Goal: Task Accomplishment & Management: Manage account settings

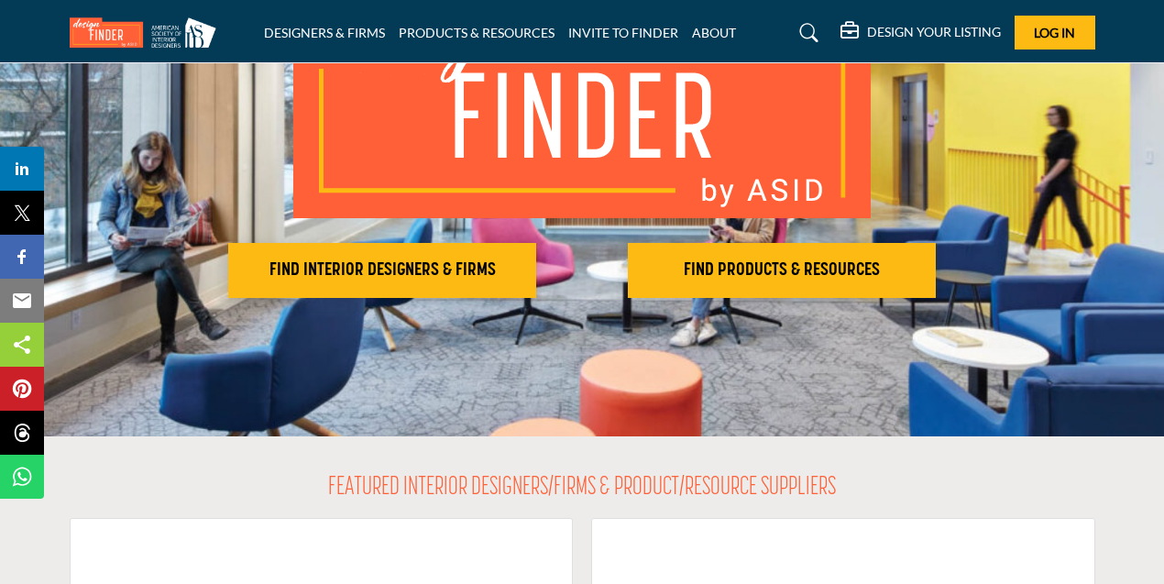
scroll to position [224, 0]
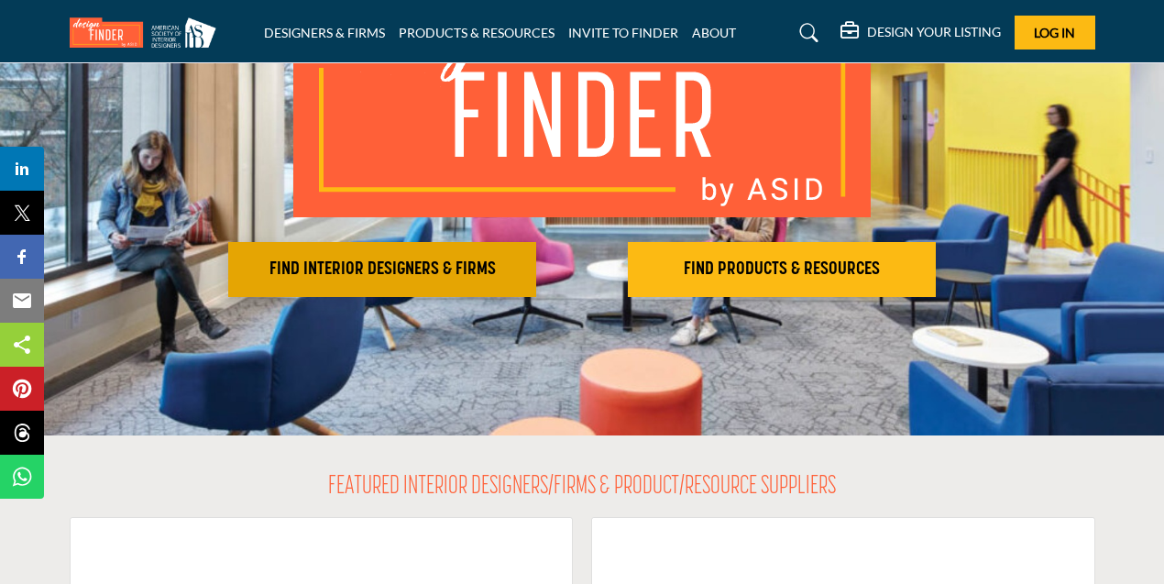
click at [435, 272] on h2 "FIND INTERIOR DESIGNERS & FIRMS" at bounding box center [382, 269] width 297 height 22
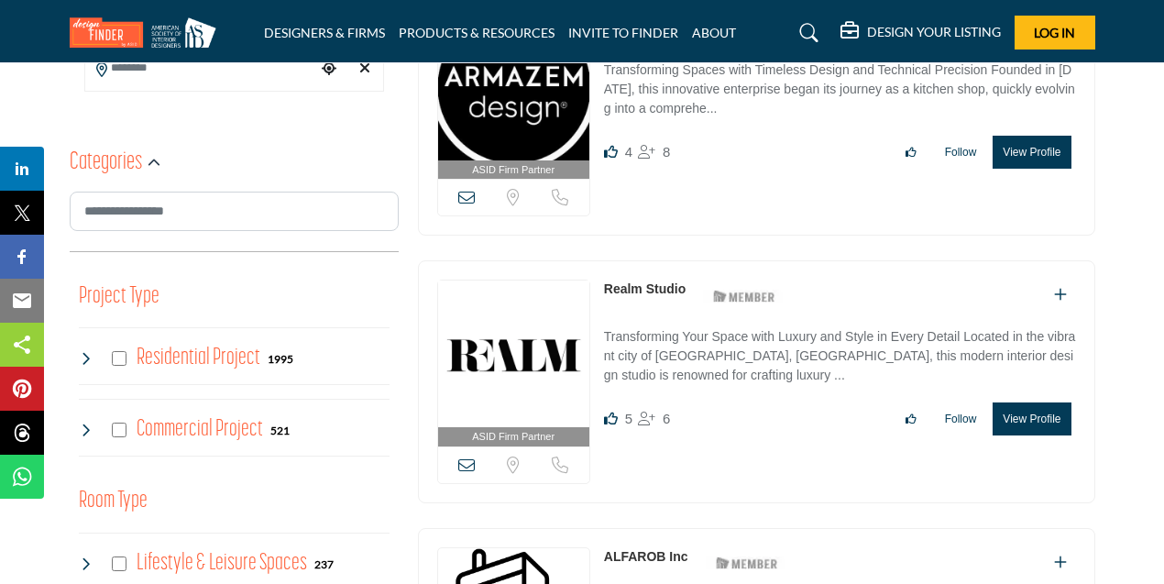
scroll to position [523, 0]
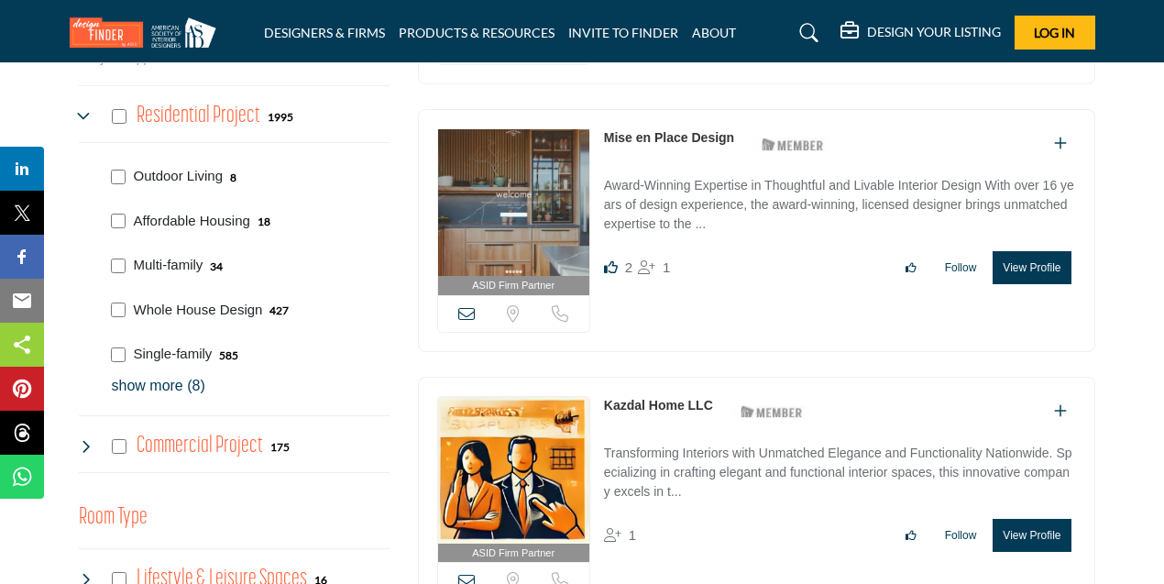
scroll to position [774, 0]
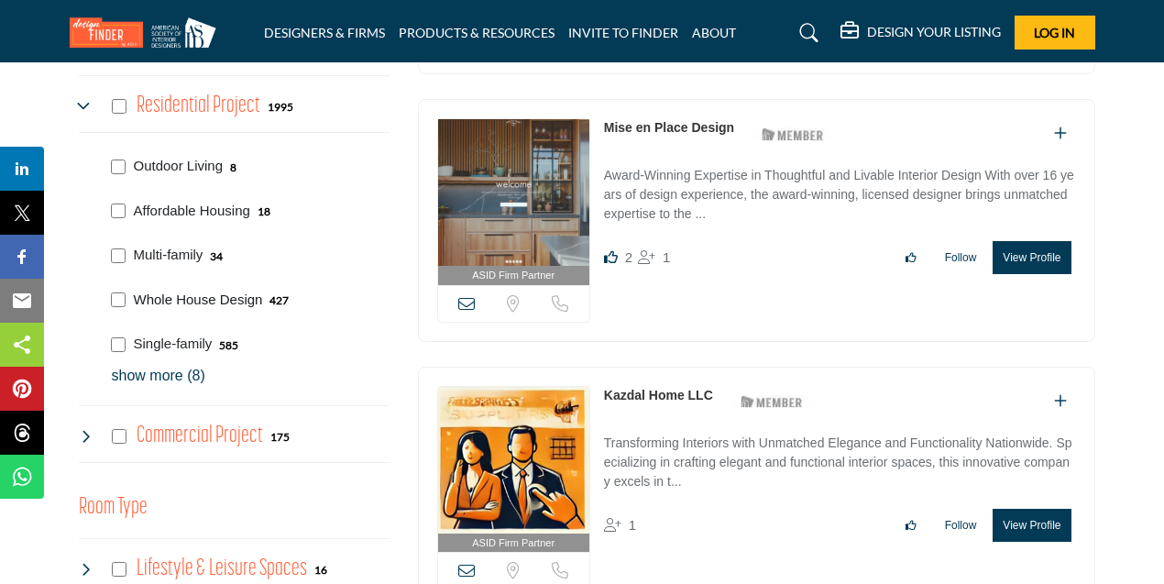
click at [201, 297] on p "Whole House Design" at bounding box center [198, 300] width 129 height 21
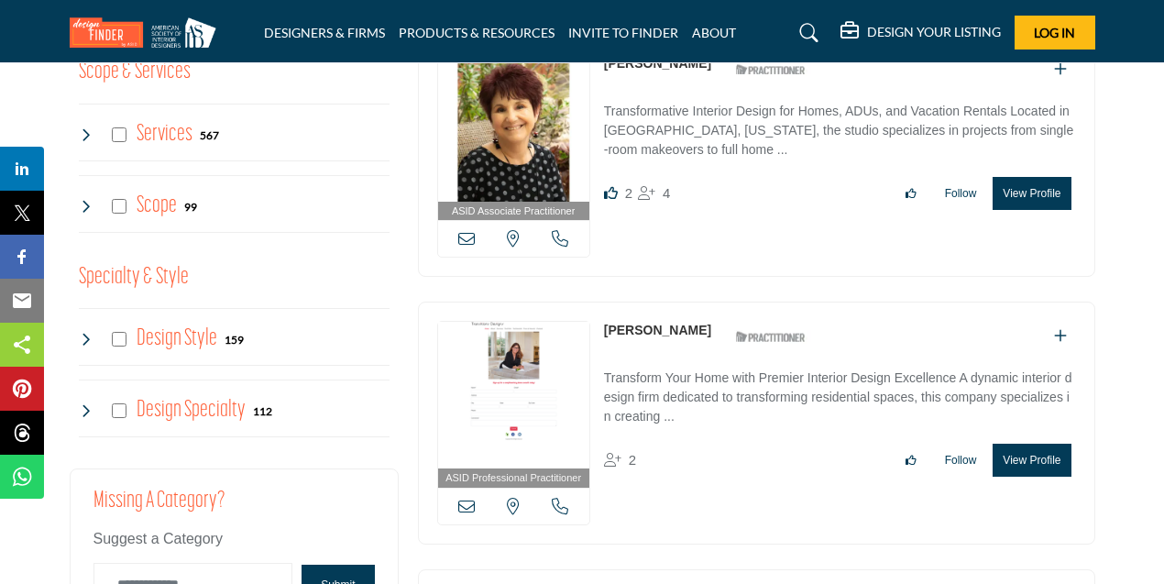
scroll to position [1705, 0]
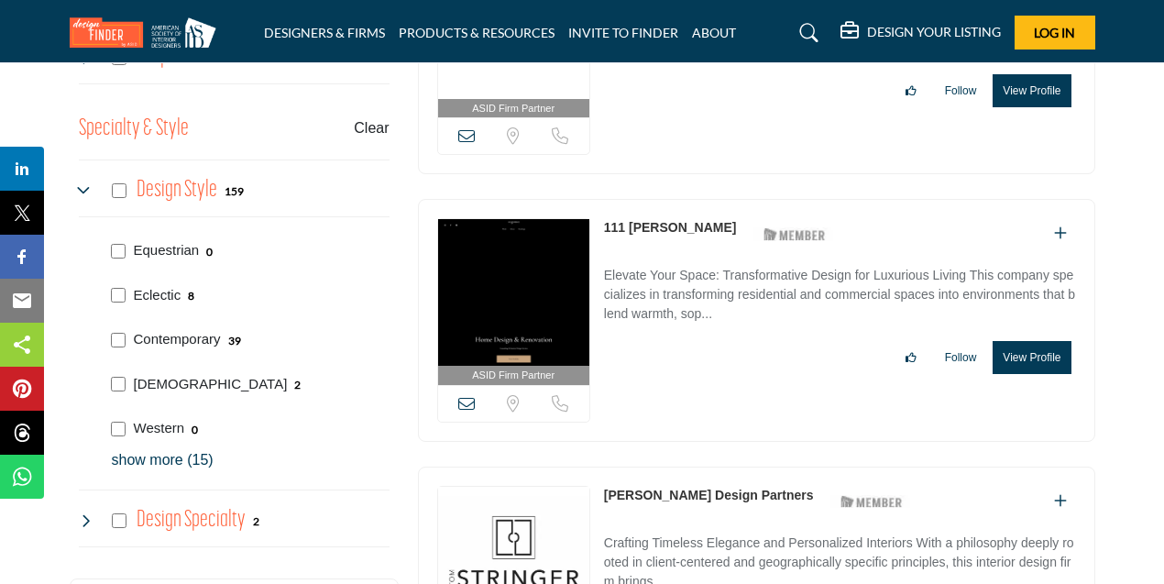
scroll to position [1841, 0]
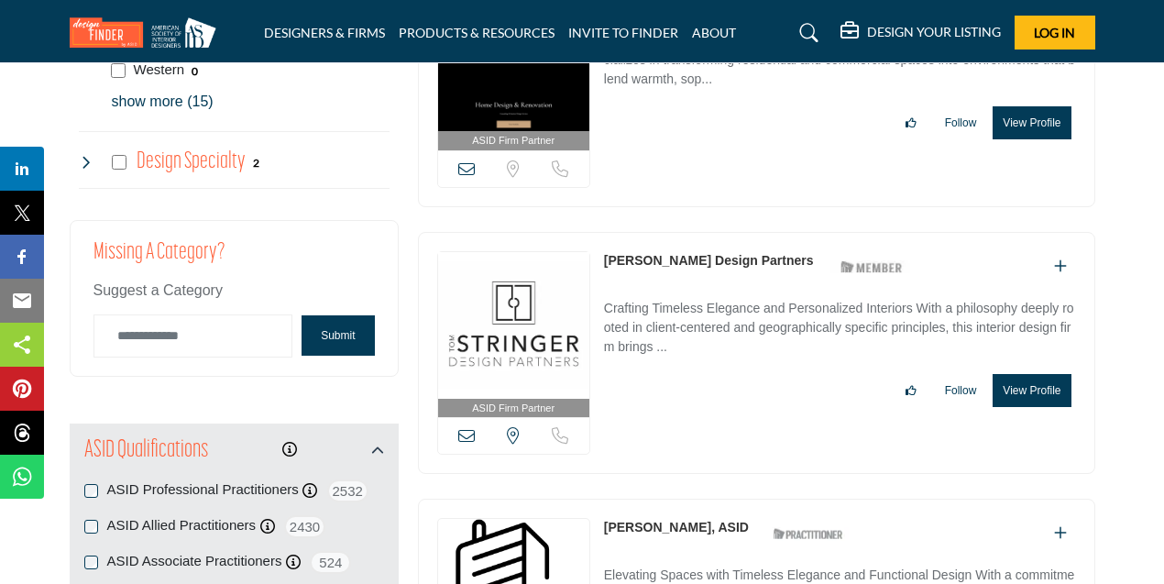
scroll to position [2208, 0]
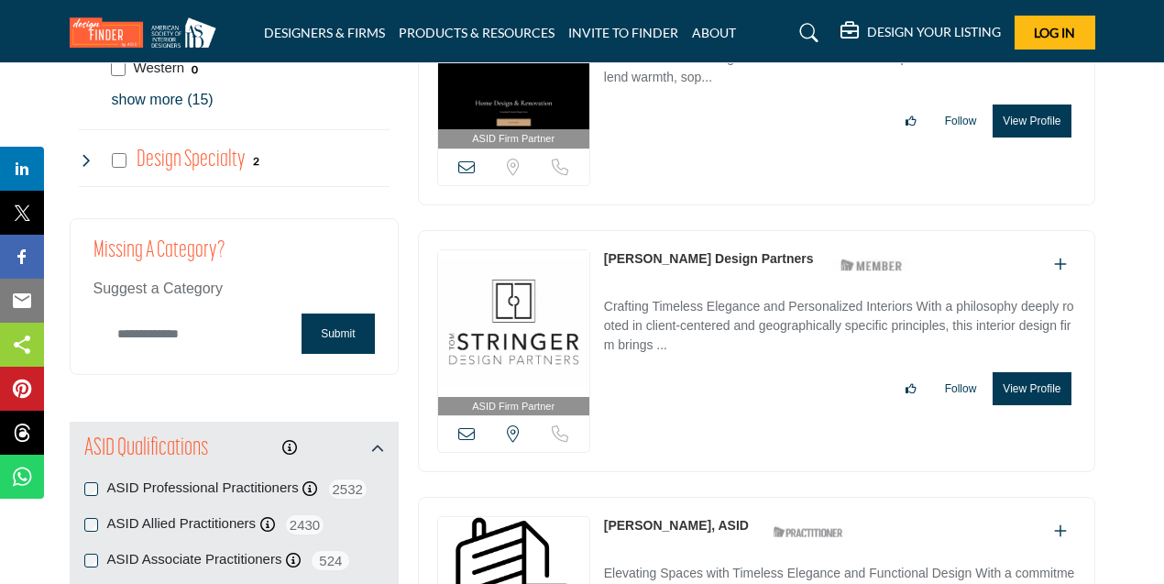
click at [168, 331] on input "Category Name" at bounding box center [193, 333] width 200 height 43
type input "*****"
click at [339, 337] on button "Submit" at bounding box center [337, 333] width 72 height 40
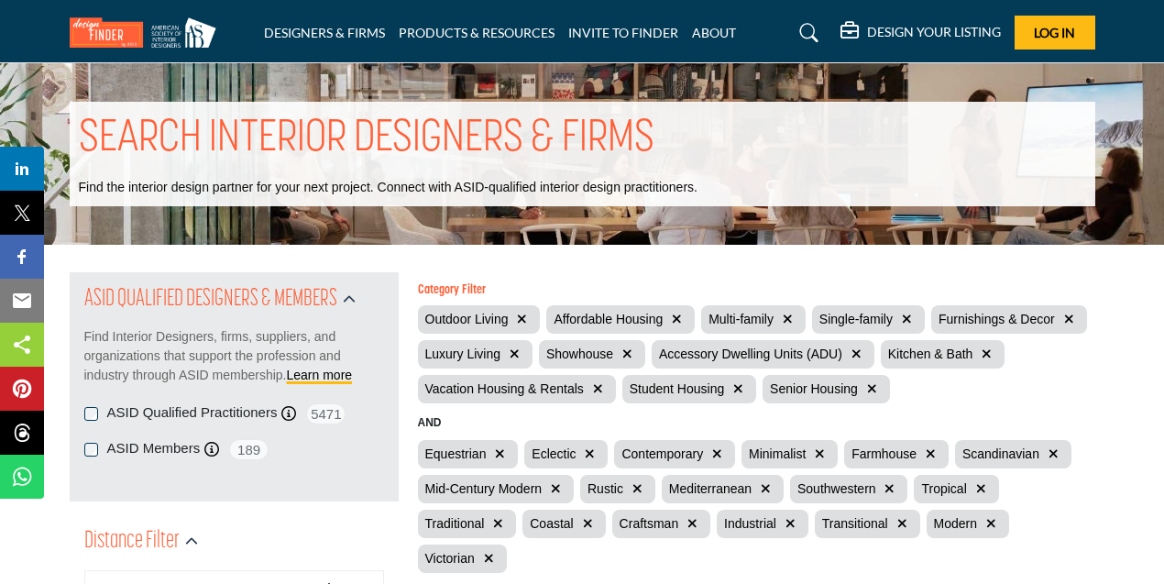
click at [1040, 29] on span "Log In" at bounding box center [1053, 33] width 41 height 16
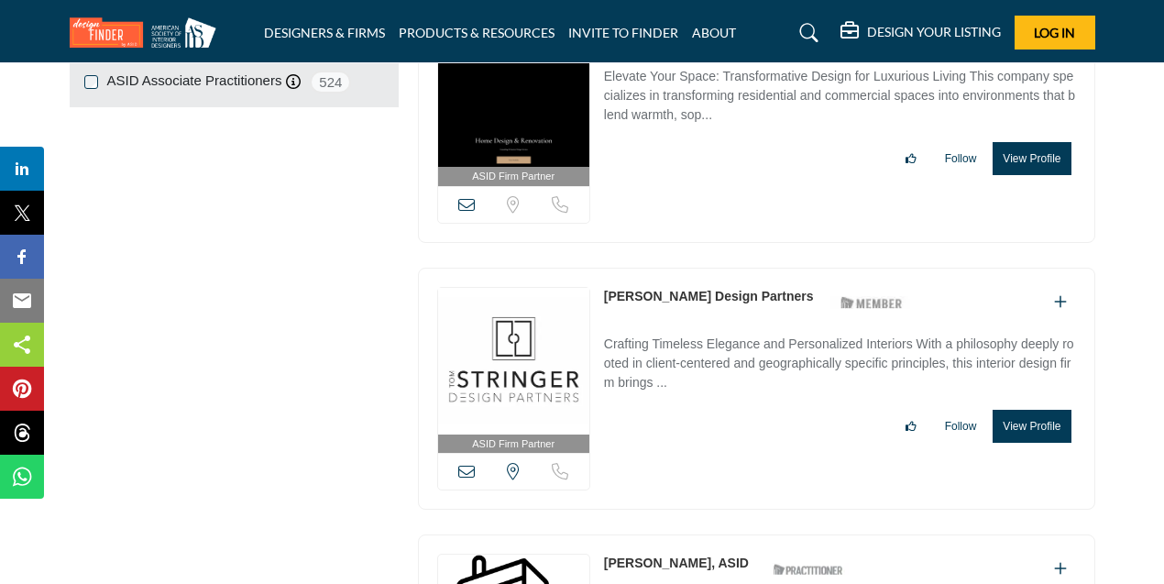
scroll to position [2208, 0]
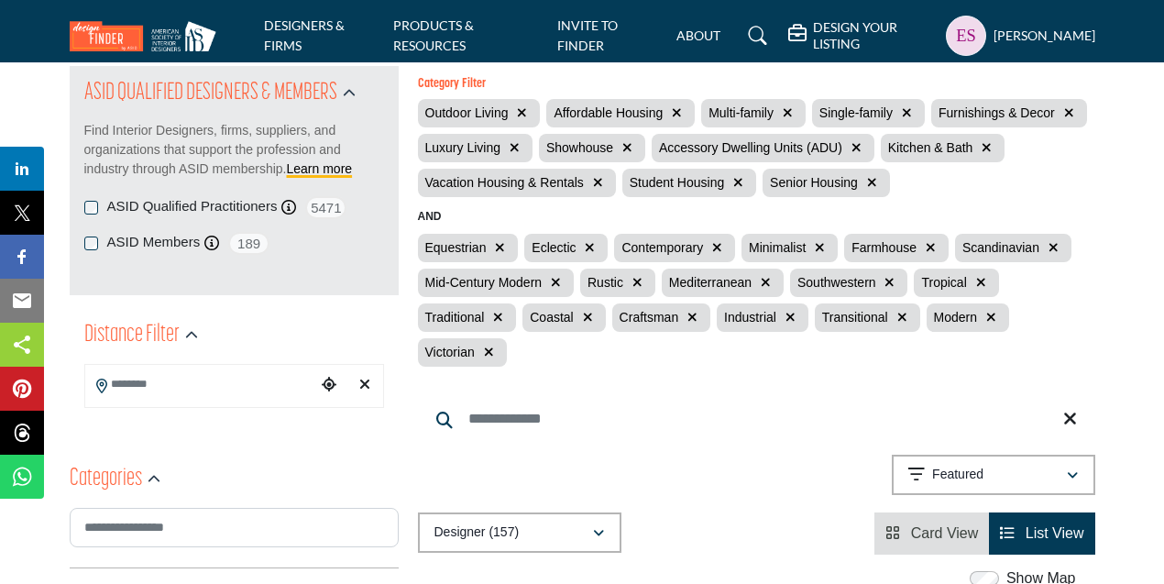
scroll to position [205, 0]
click at [176, 387] on input "Search Location" at bounding box center [200, 385] width 231 height 36
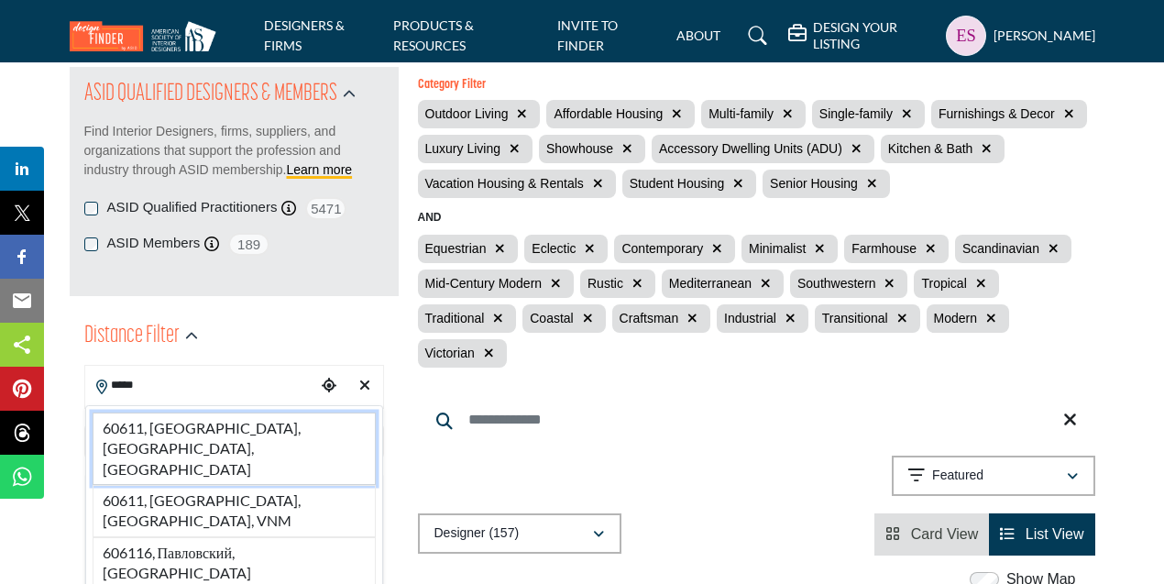
click at [197, 430] on li "60611, Chicago, IL, USA" at bounding box center [234, 448] width 283 height 72
type input "**********"
type input "***"
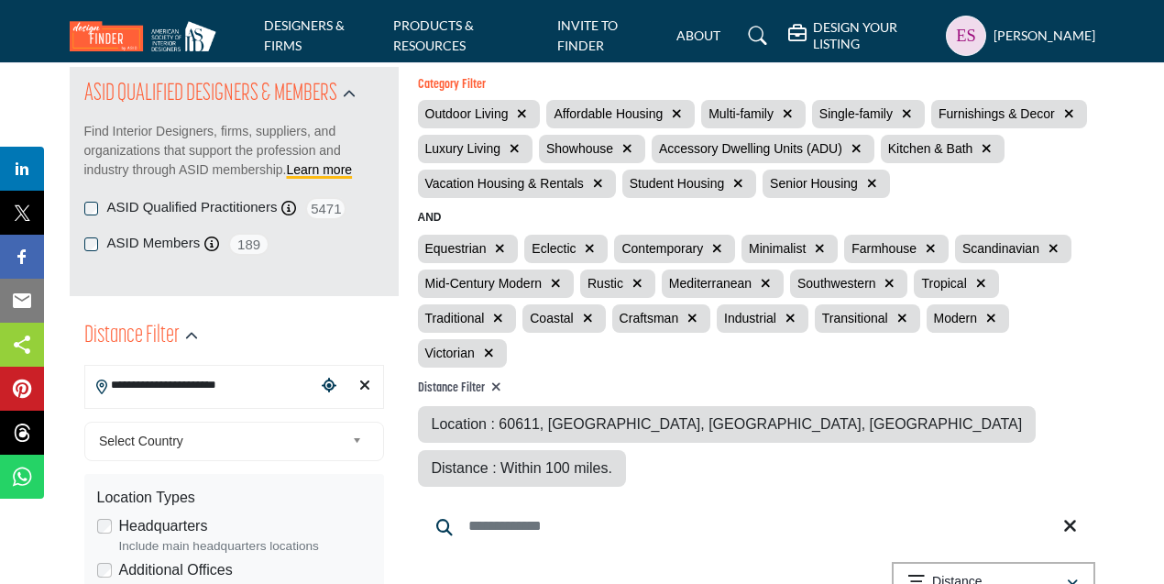
click at [499, 246] on icon "button" at bounding box center [500, 248] width 10 height 13
click at [639, 280] on icon "button" at bounding box center [637, 283] width 10 height 13
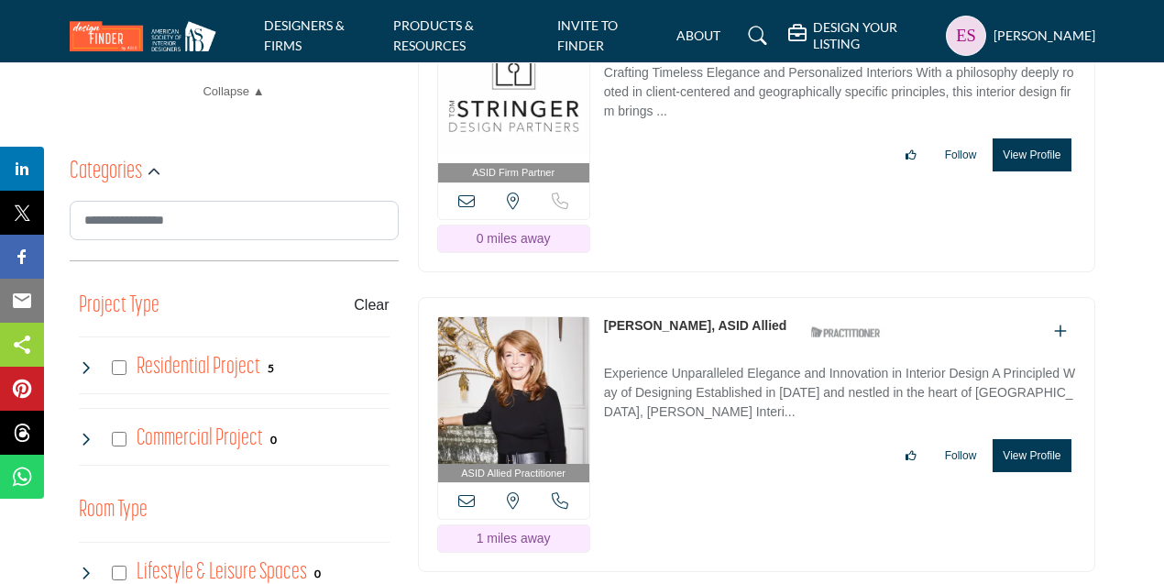
scroll to position [911, 0]
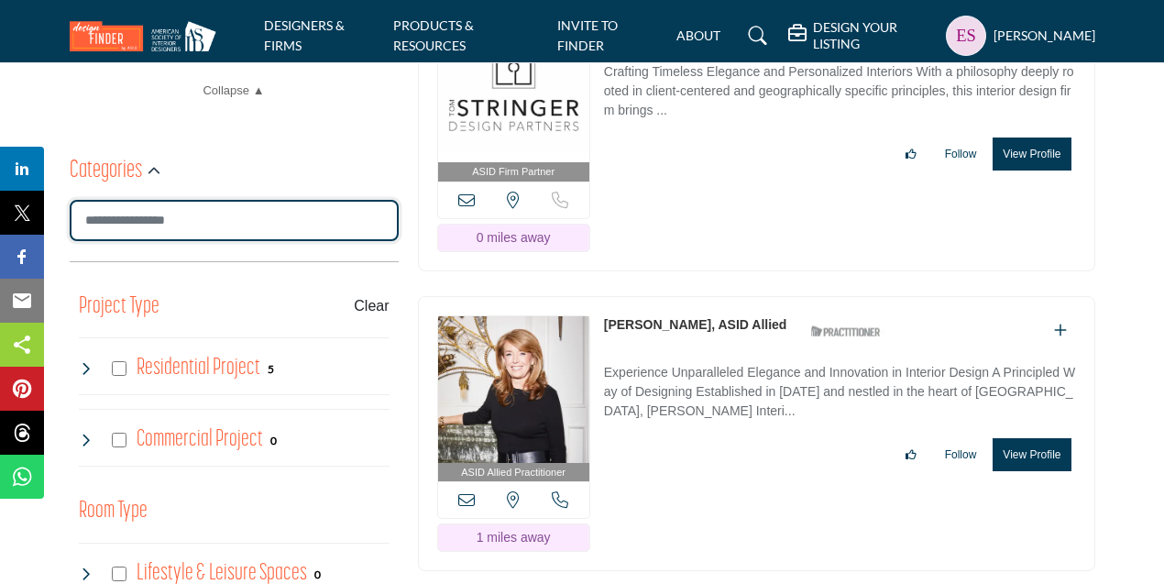
click at [158, 215] on input "Search Category" at bounding box center [234, 220] width 329 height 41
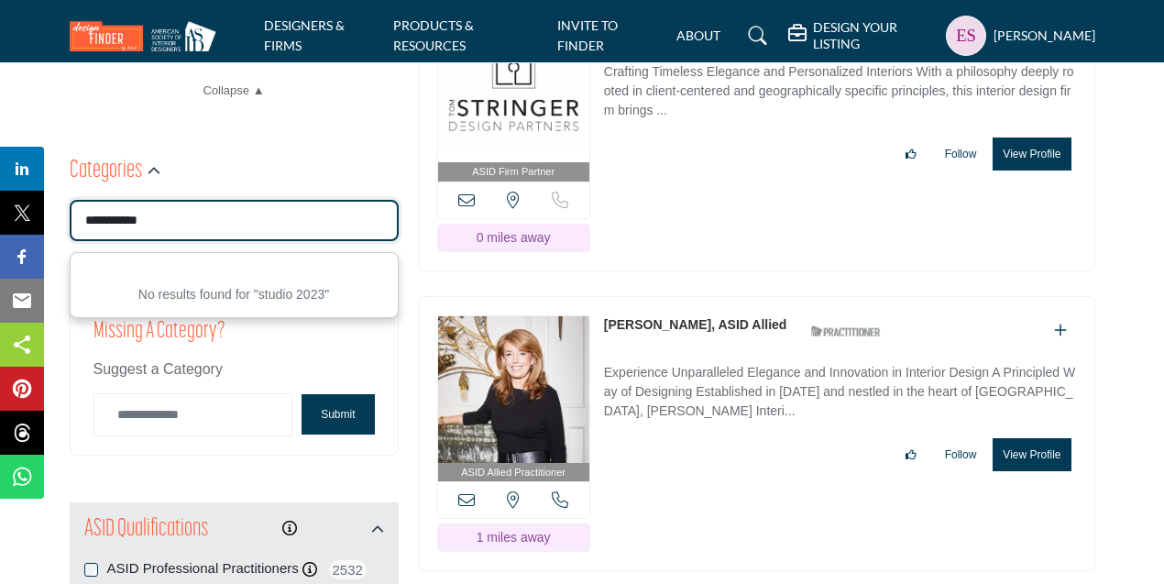
click at [126, 220] on input "**********" at bounding box center [234, 220] width 329 height 41
type input "**********"
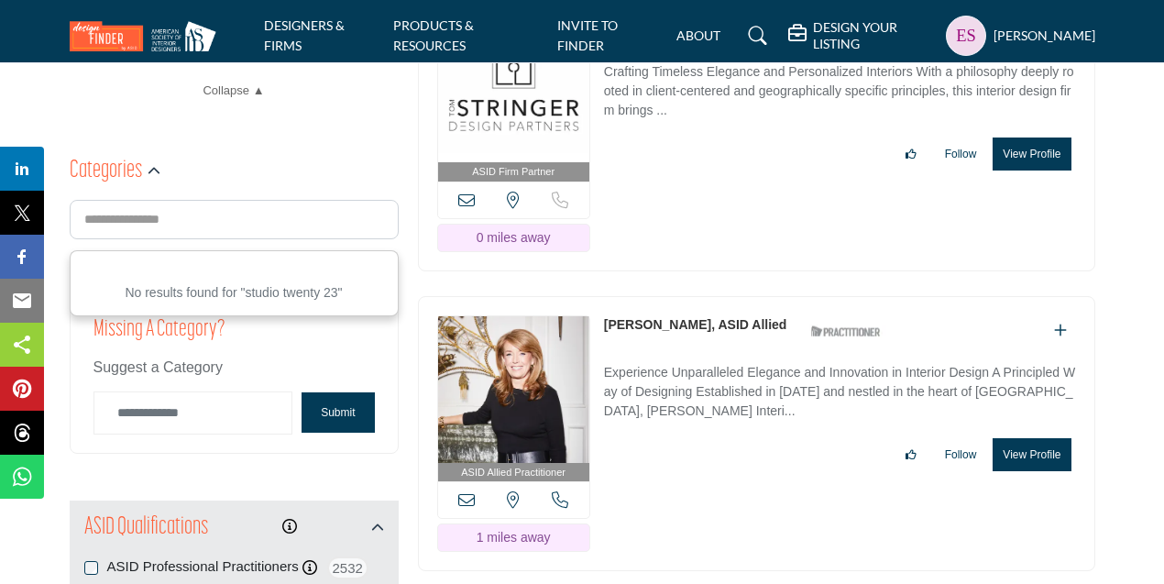
click at [322, 358] on div "Suggest a Category" at bounding box center [233, 367] width 281 height 22
click at [161, 413] on input "Category Name" at bounding box center [193, 412] width 200 height 43
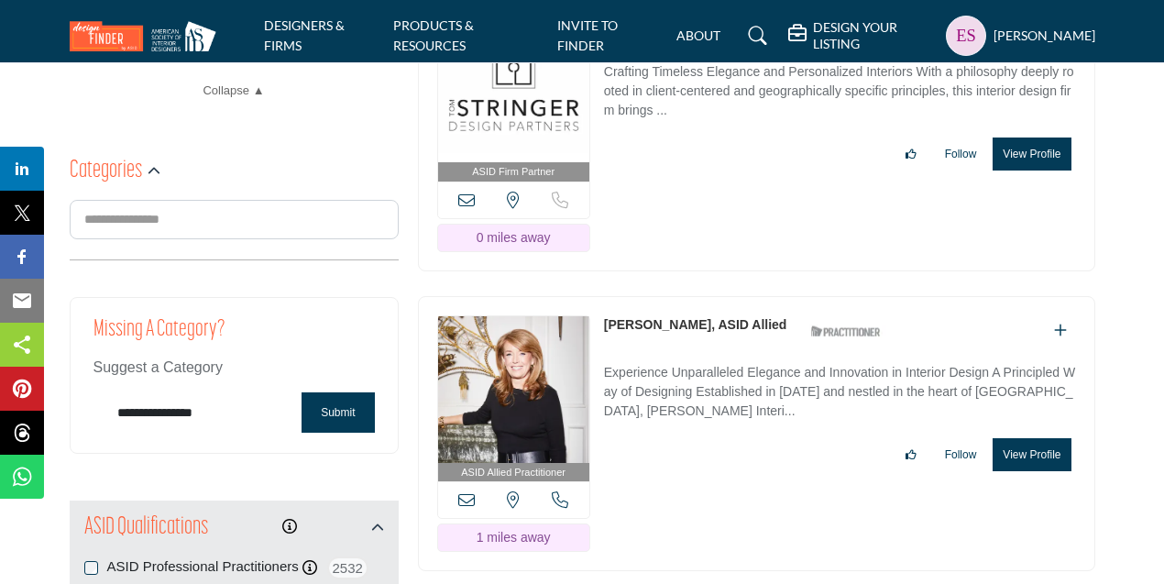
type input "**********"
click at [341, 410] on button "Submit" at bounding box center [337, 412] width 72 height 40
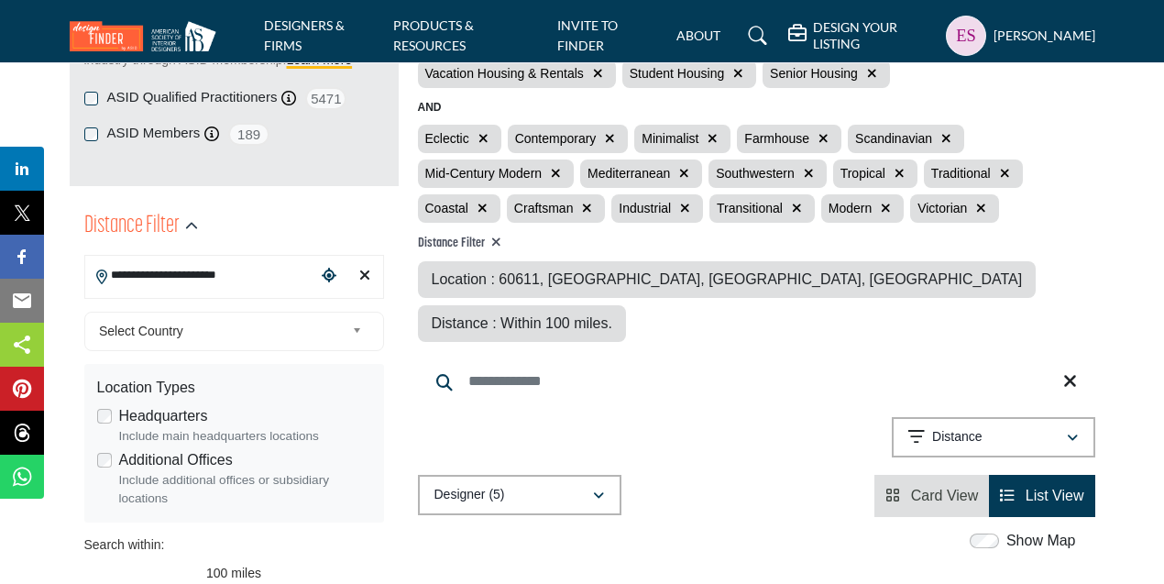
scroll to position [0, 0]
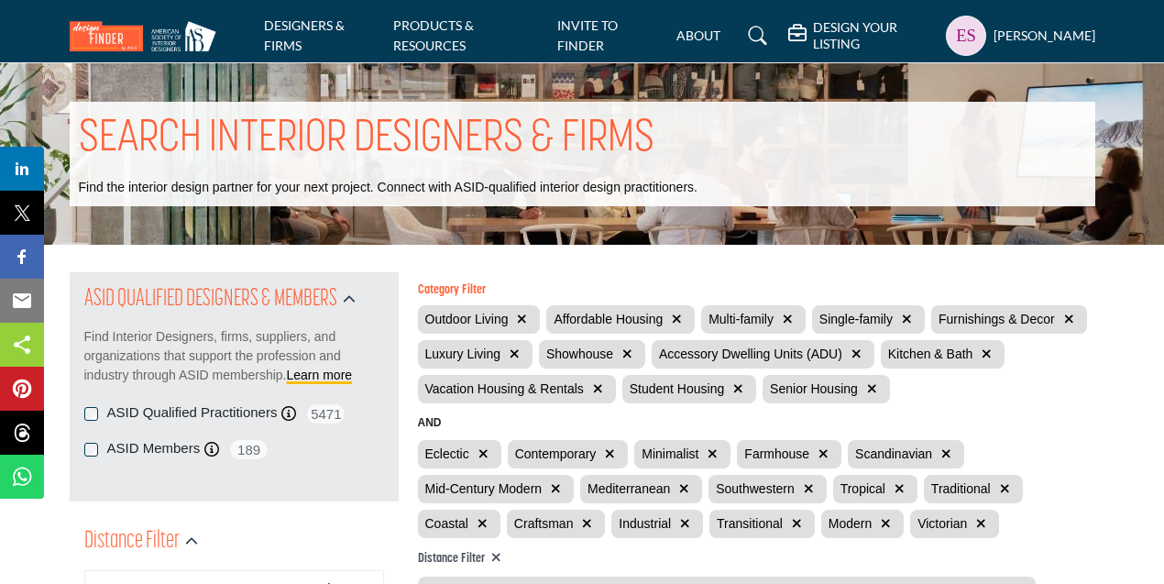
click at [813, 27] on h5 "DESIGN YOUR LISTING" at bounding box center [874, 35] width 123 height 33
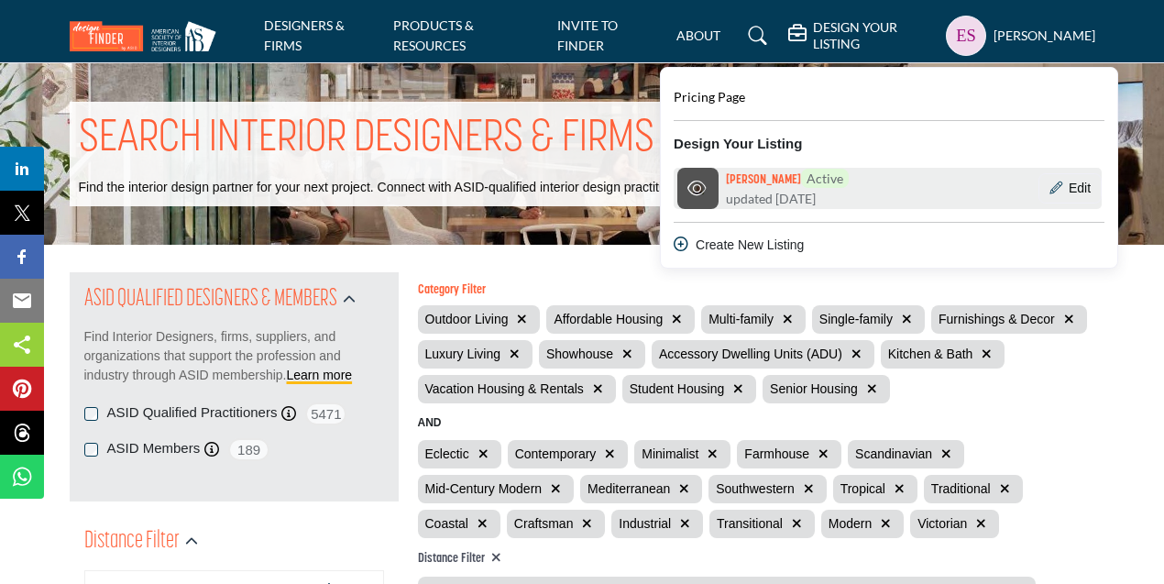
click at [726, 176] on h6 "Erin Schertler Active" at bounding box center [787, 179] width 123 height 20
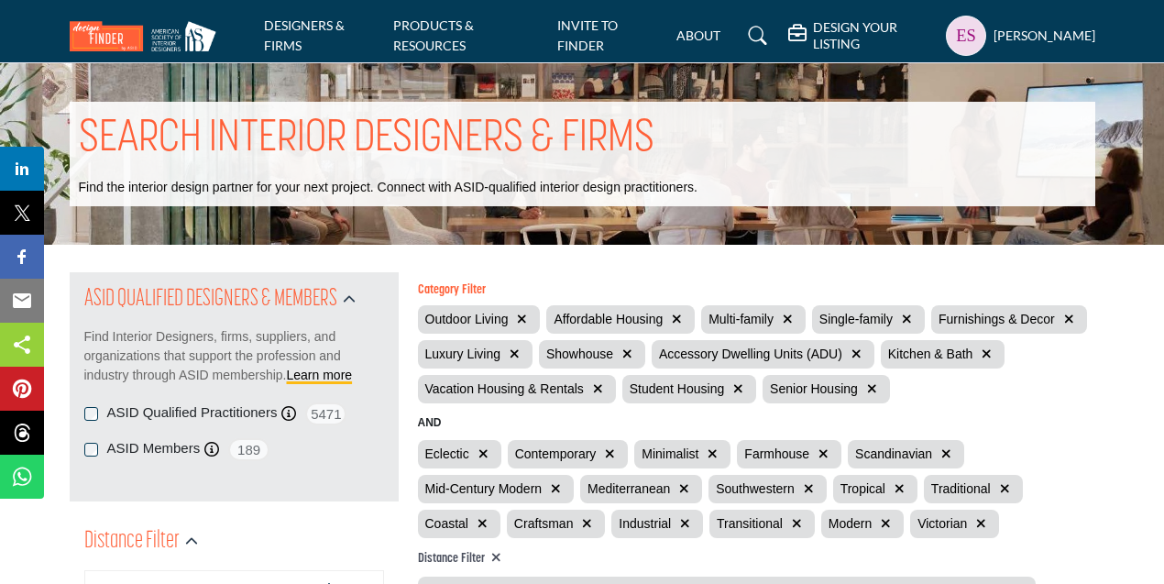
click at [813, 38] on h5 "DESIGN YOUR LISTING" at bounding box center [874, 35] width 123 height 33
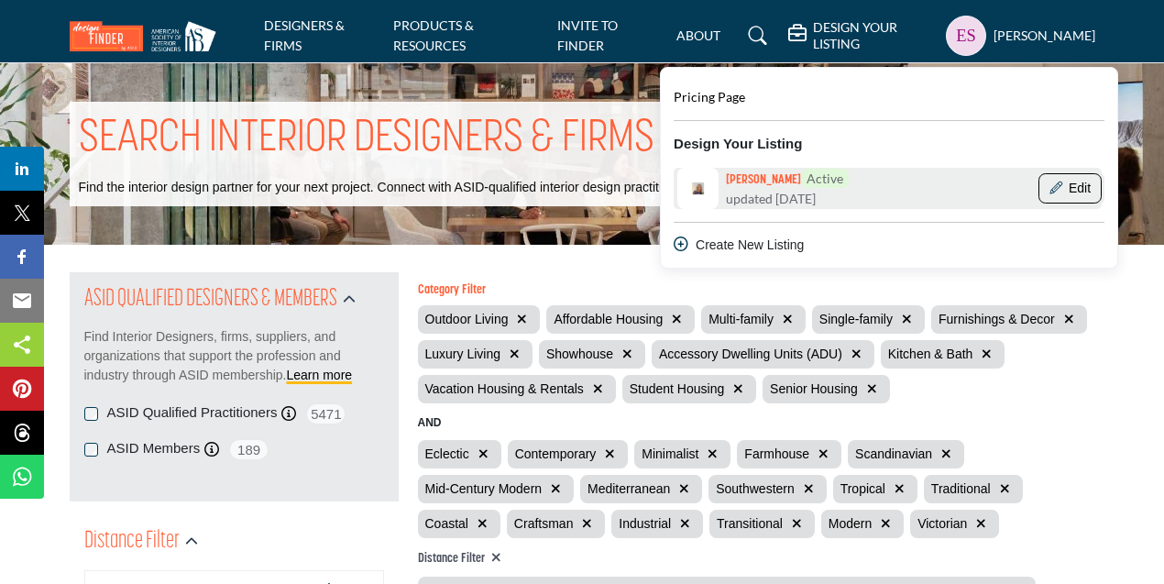
click at [1046, 184] on button "Edit" at bounding box center [1069, 188] width 62 height 31
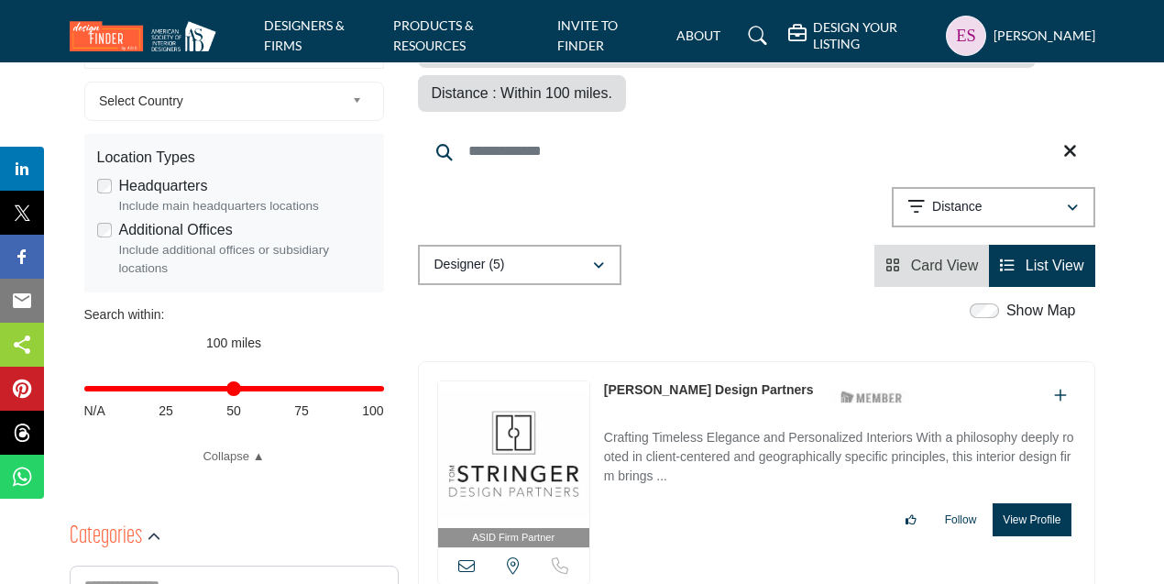
scroll to position [567, 0]
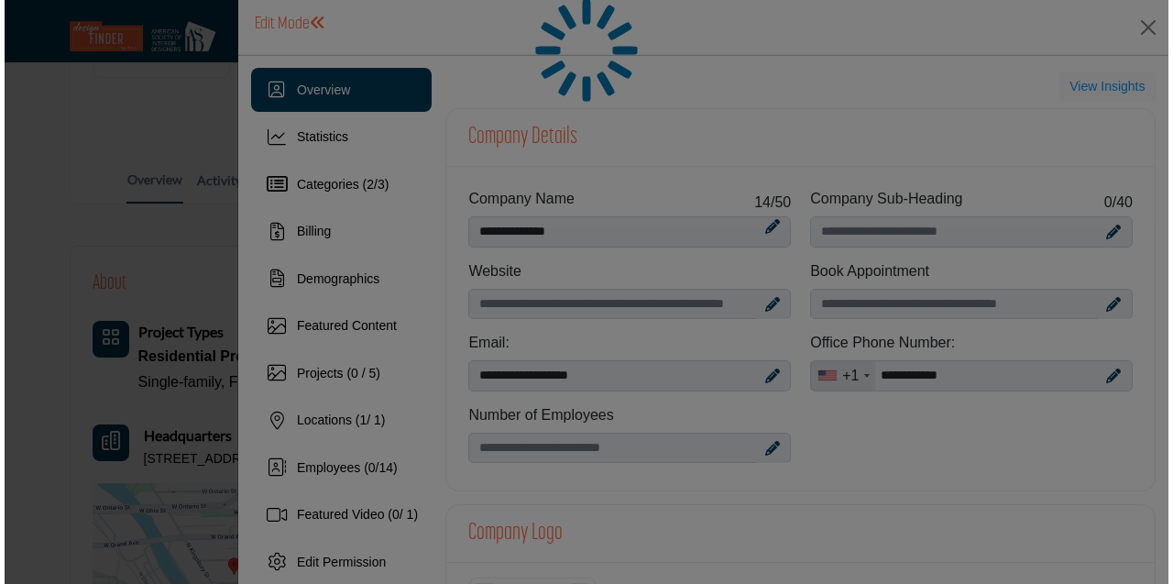
scroll to position [420, 0]
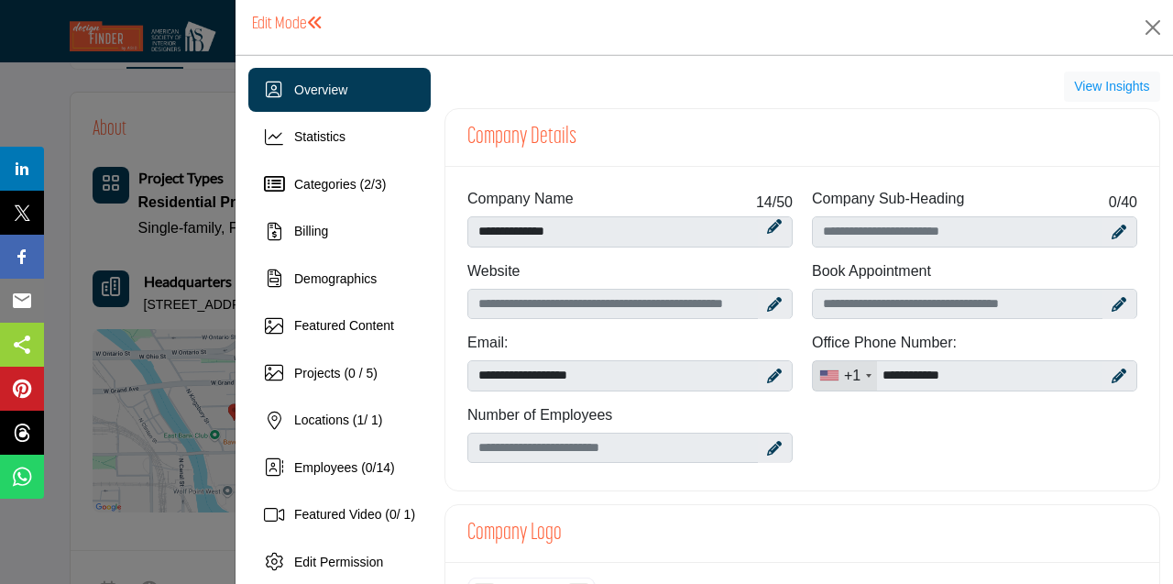
click at [313, 25] on span at bounding box center [315, 23] width 16 height 16
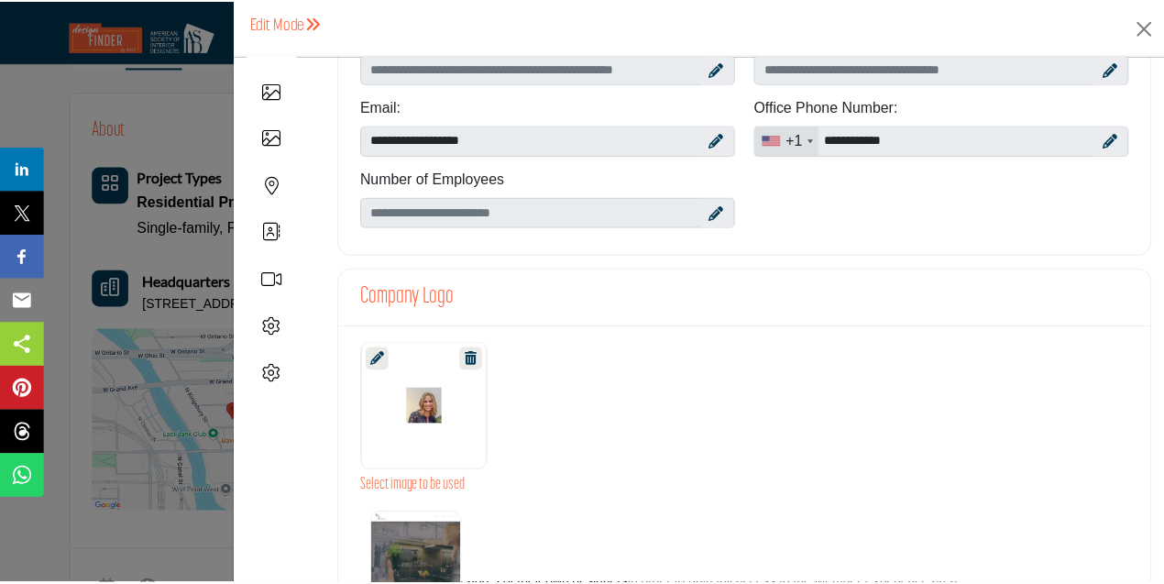
scroll to position [0, 0]
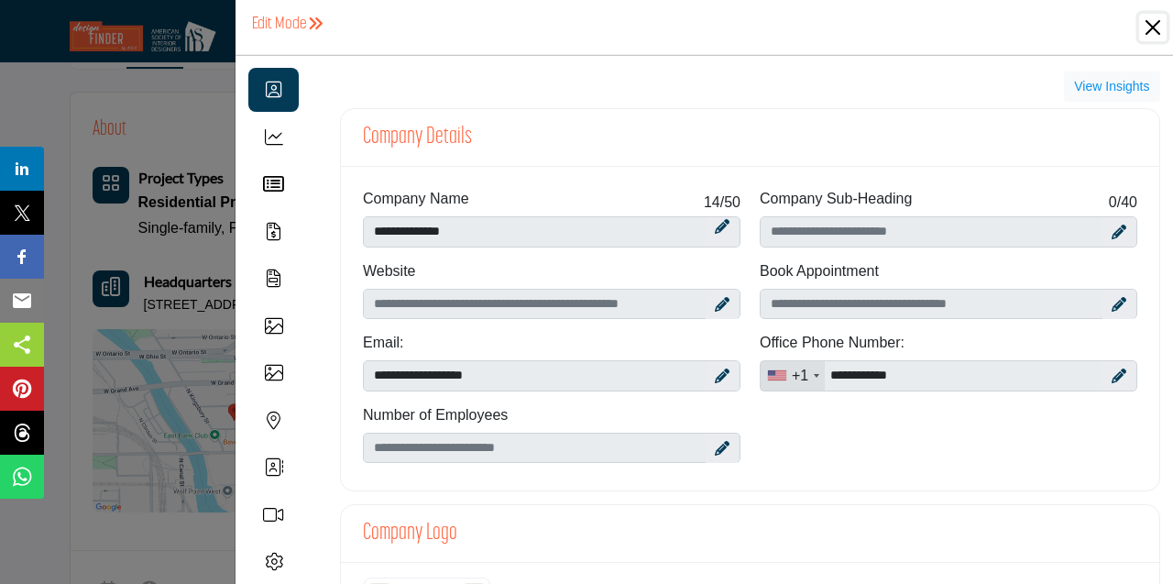
click at [1143, 27] on button "Close" at bounding box center [1152, 27] width 27 height 27
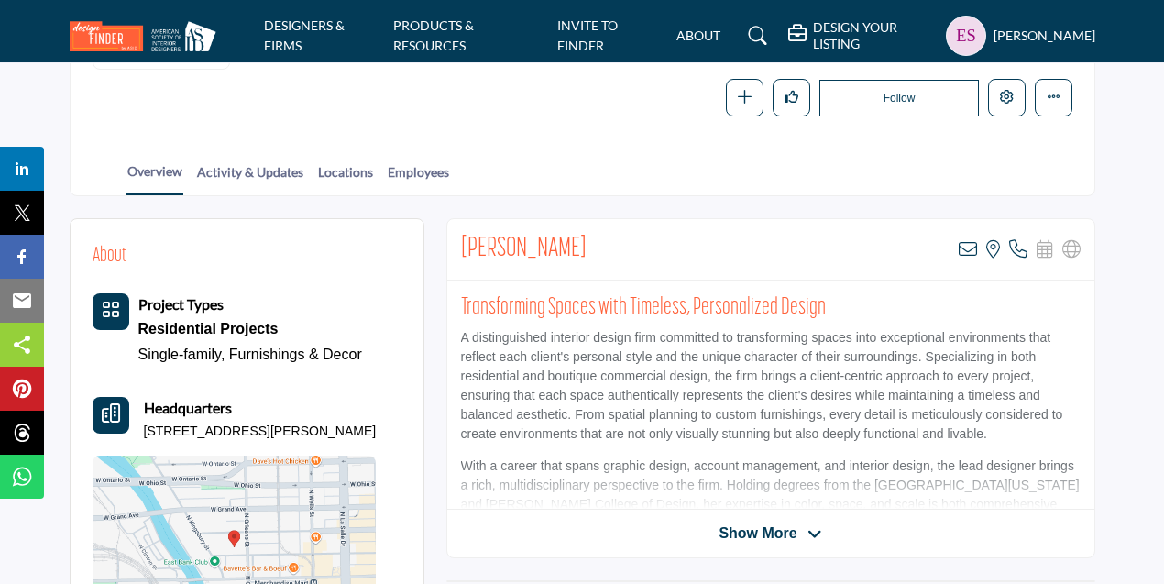
scroll to position [294, 0]
click at [769, 533] on span "Show More" at bounding box center [757, 532] width 78 height 22
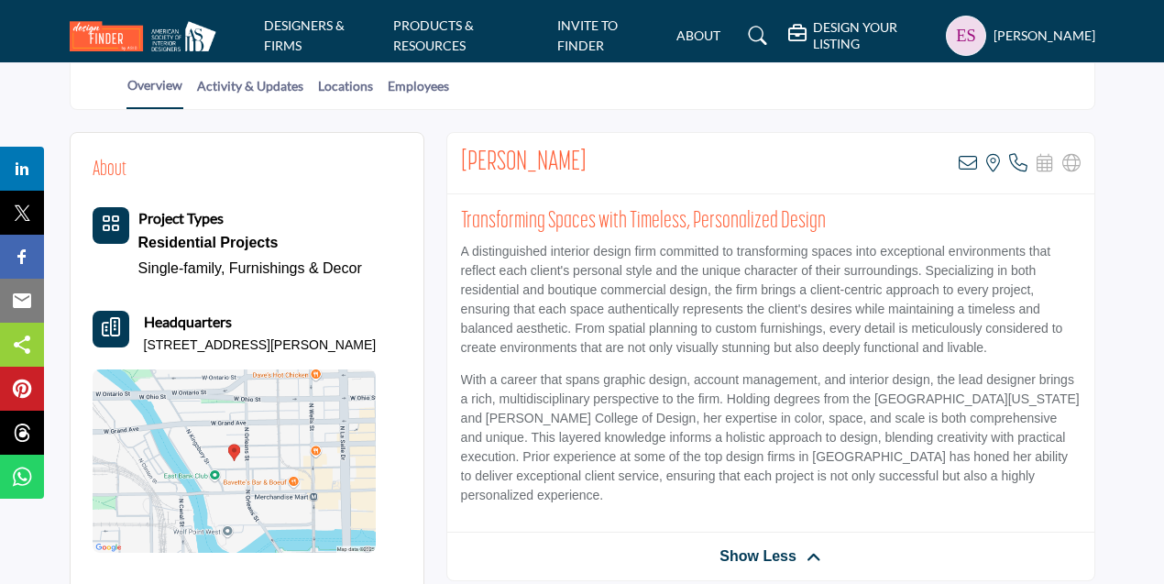
scroll to position [355, 0]
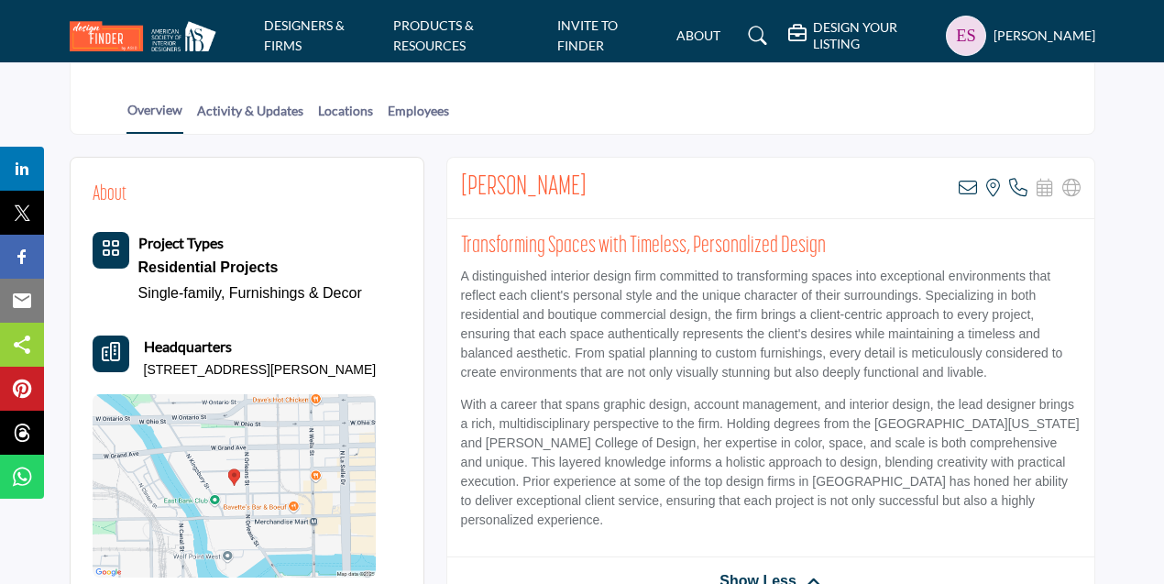
click at [190, 42] on img at bounding box center [148, 36] width 156 height 30
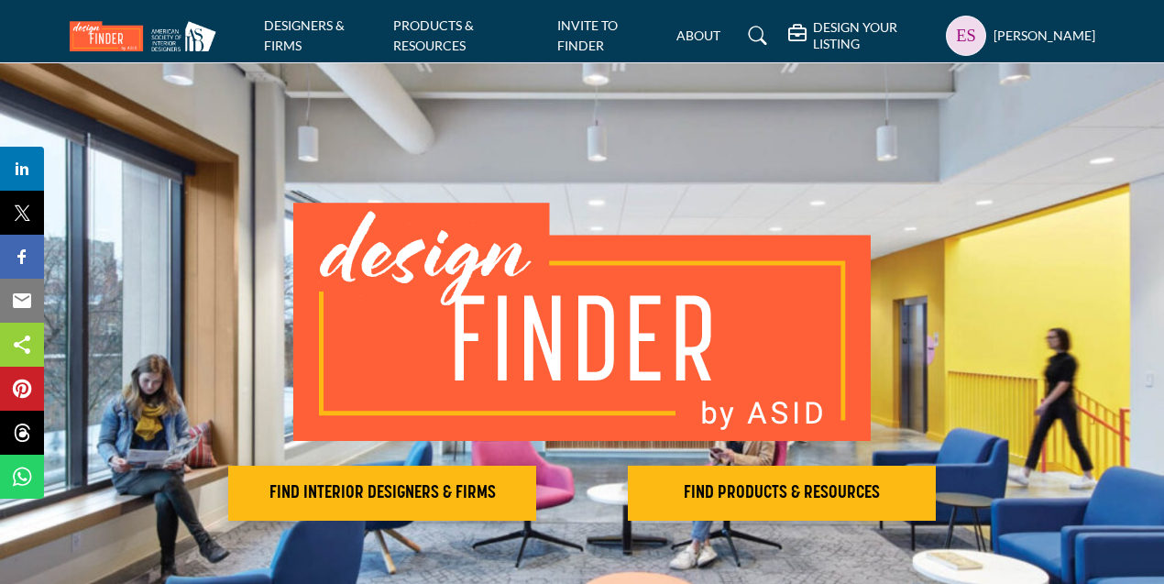
click at [993, 33] on h5 "[PERSON_NAME]" at bounding box center [1044, 36] width 102 height 18
